Goal: Feedback & Contribution: Submit feedback/report problem

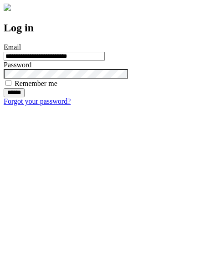
type input "**********"
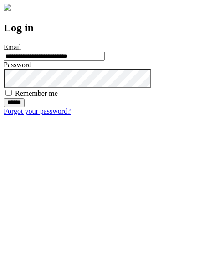
click at [25, 107] on input "******" at bounding box center [14, 102] width 21 height 9
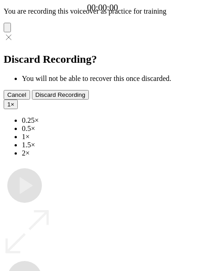
type input "**********"
